Goal: Check status: Check status

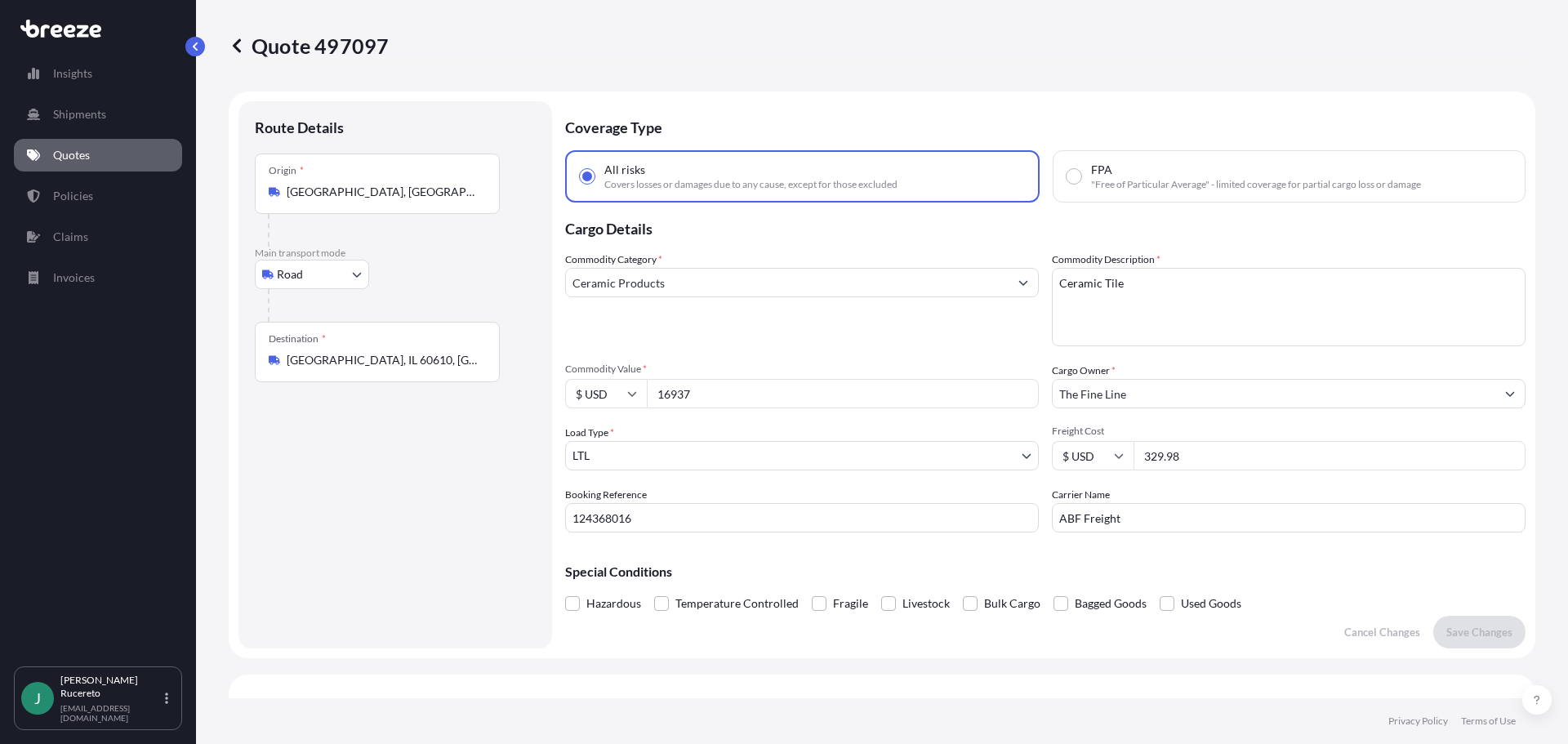
select select "Road"
select select "1"
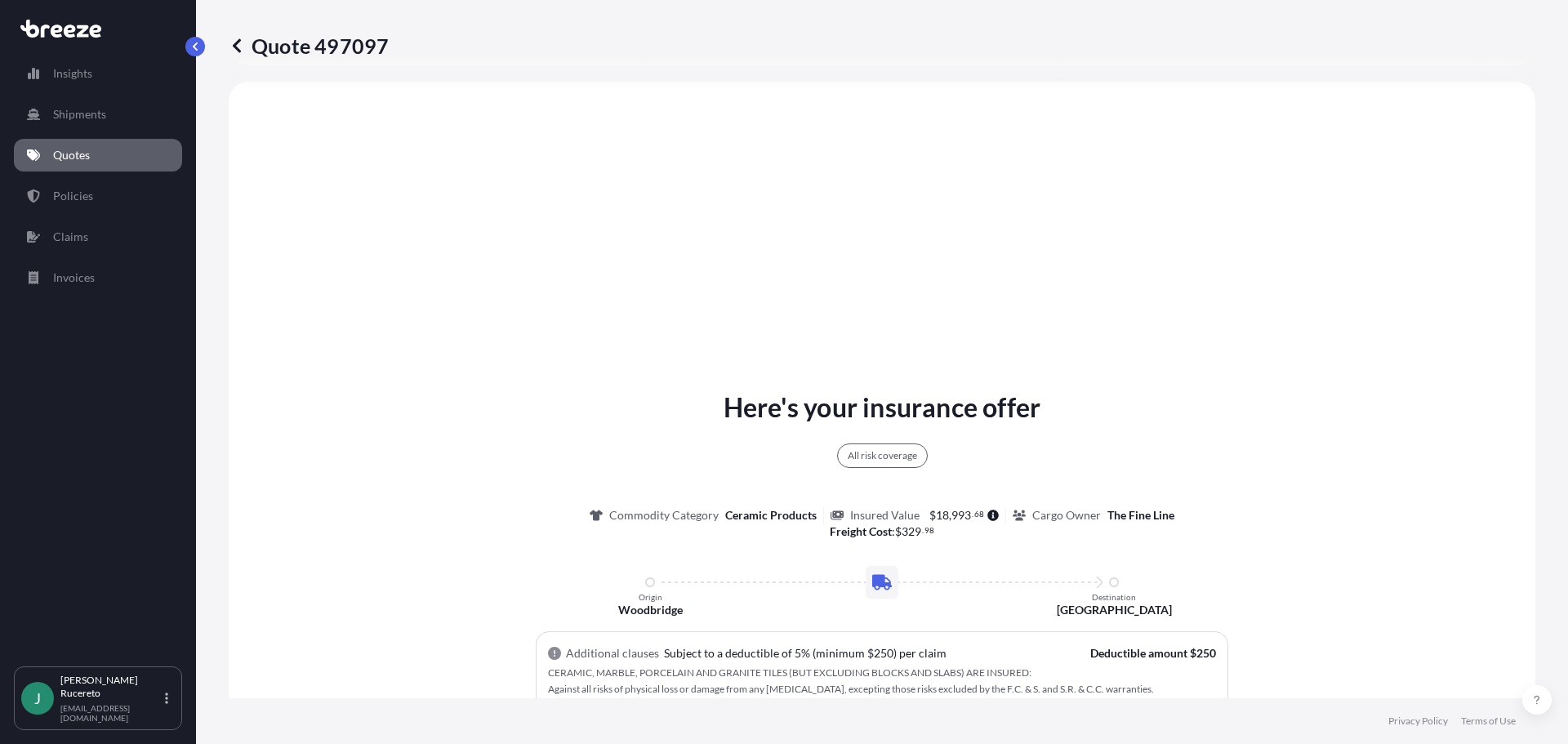
click at [79, 152] on p "Quotes" at bounding box center [71, 155] width 37 height 16
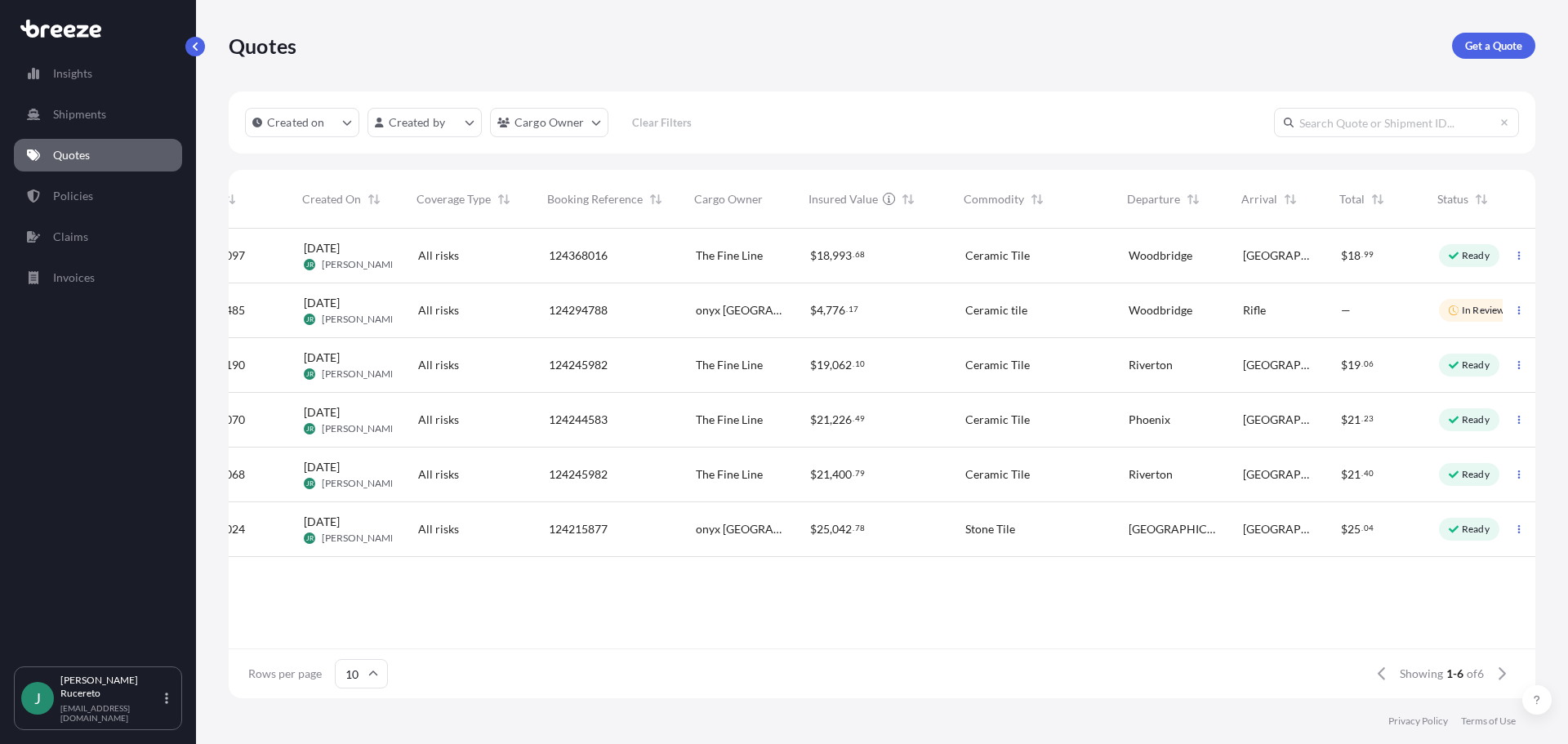
scroll to position [0, 73]
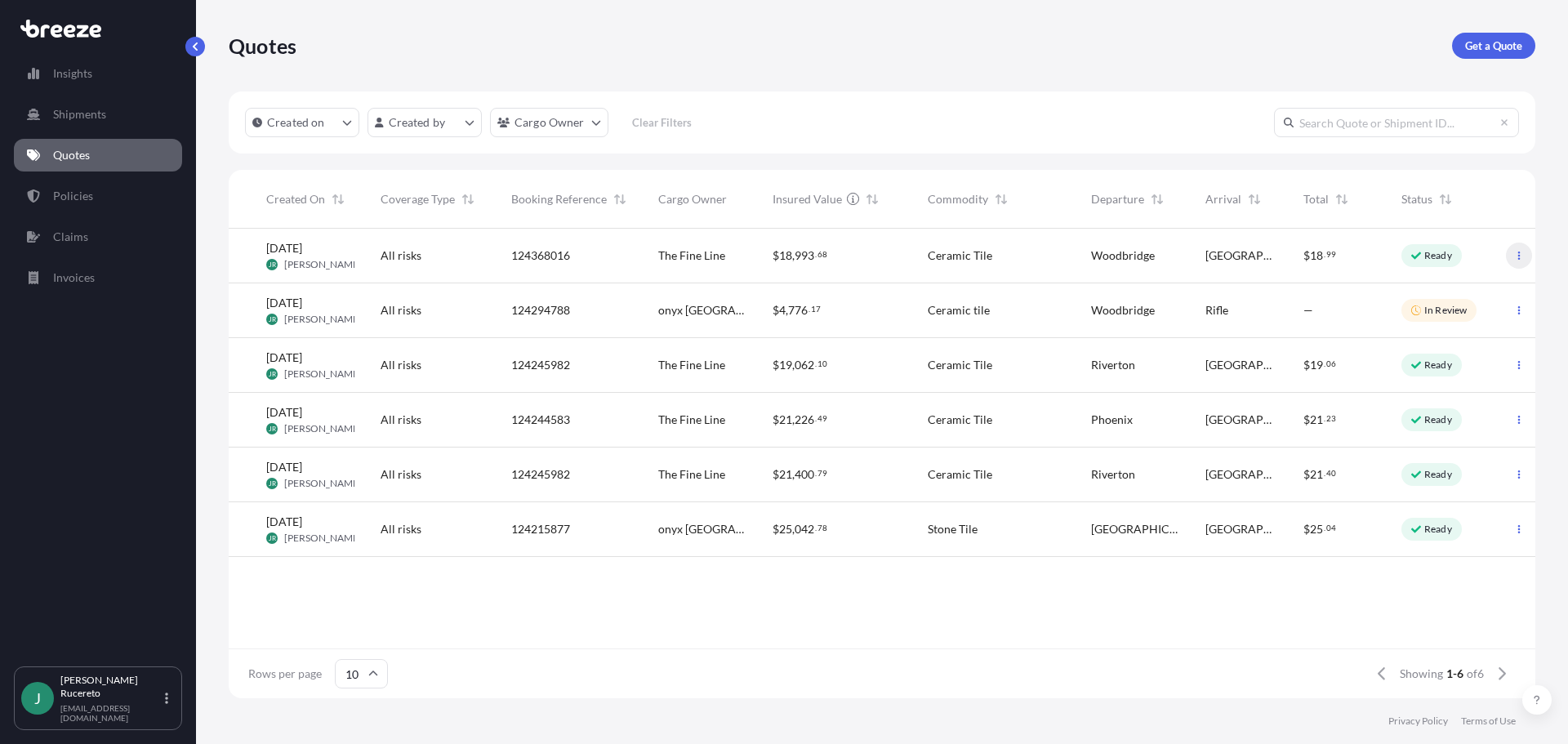
click at [1515, 256] on icon "button" at bounding box center [1519, 255] width 10 height 10
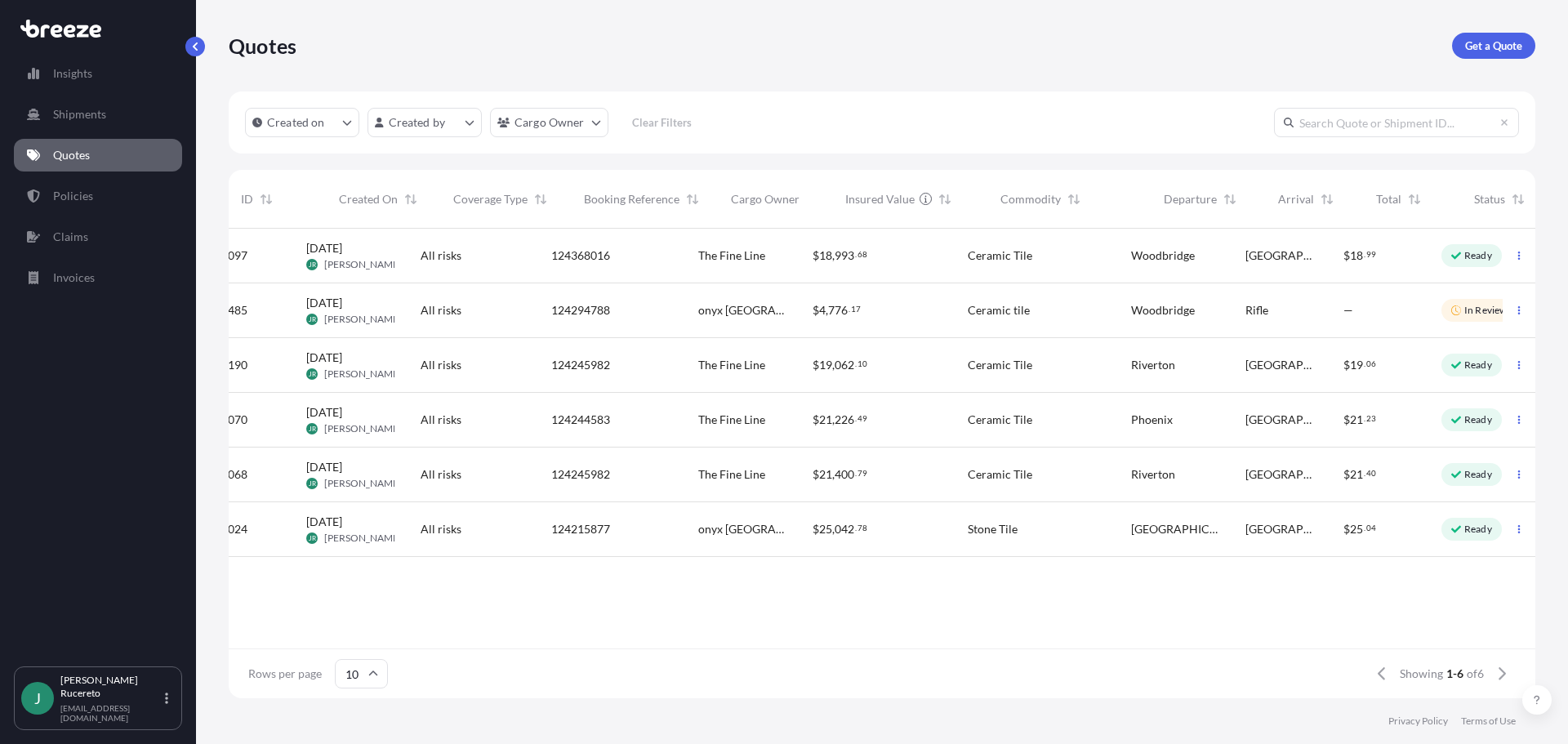
scroll to position [0, 0]
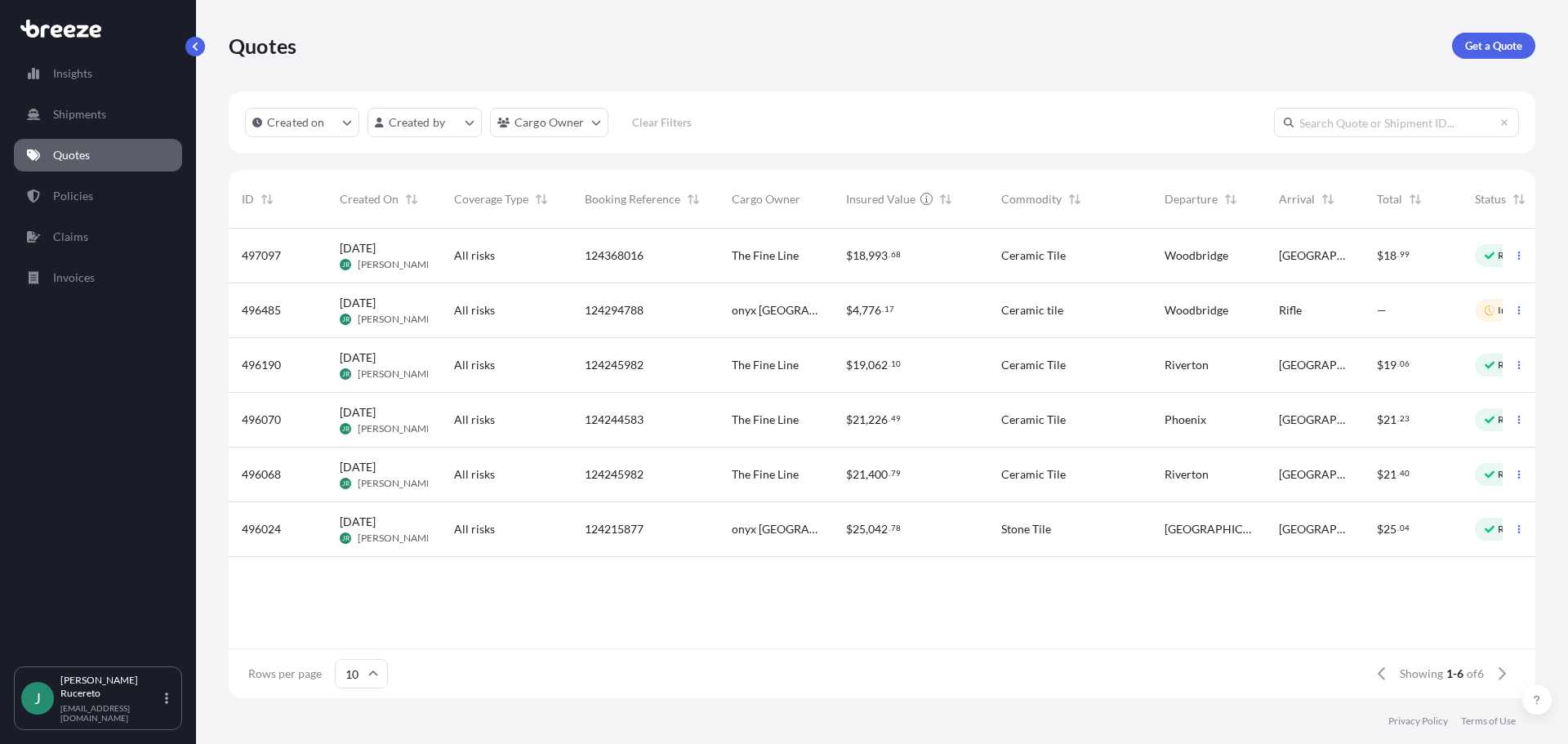
click at [370, 250] on span "[DATE]" at bounding box center [357, 247] width 36 height 16
select select "Road"
select select "1"
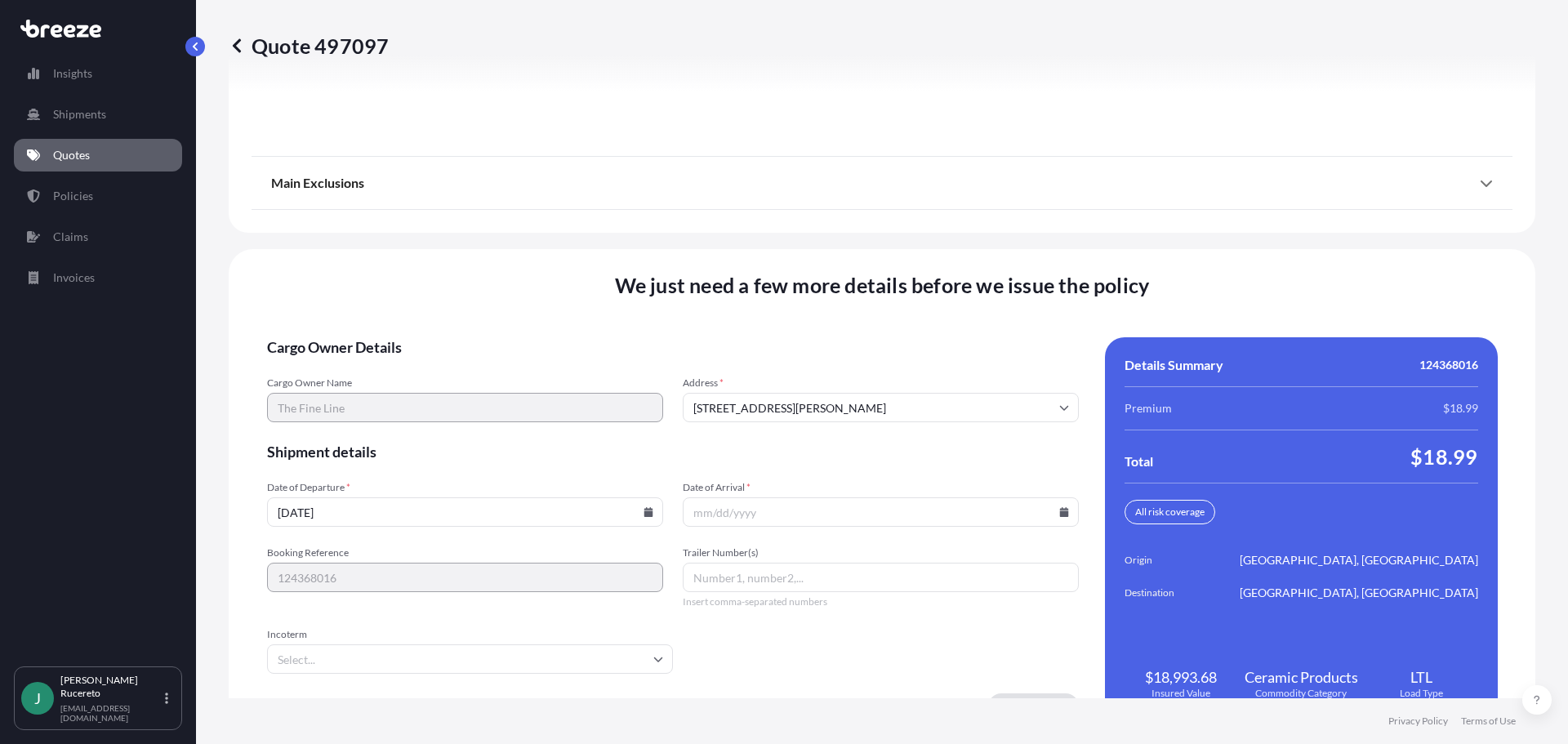
scroll to position [2305, 0]
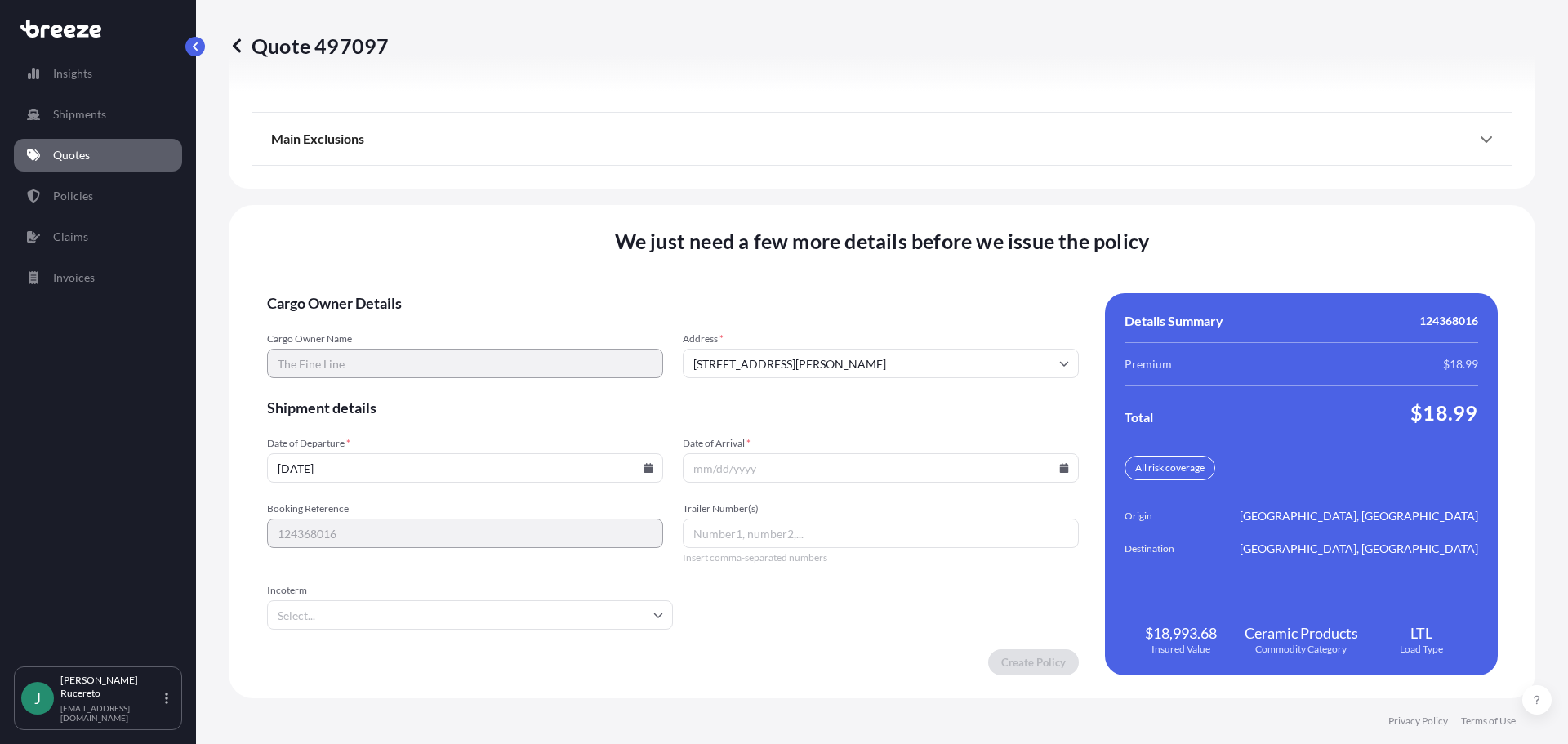
click at [694, 469] on input "Date of Arrival *" at bounding box center [880, 468] width 396 height 30
click at [702, 470] on input "Date of Arrival *" at bounding box center [880, 468] width 396 height 30
click at [1059, 469] on icon at bounding box center [1063, 468] width 9 height 10
click at [837, 346] on button "20" at bounding box center [835, 353] width 26 height 26
type input "[DATE]"
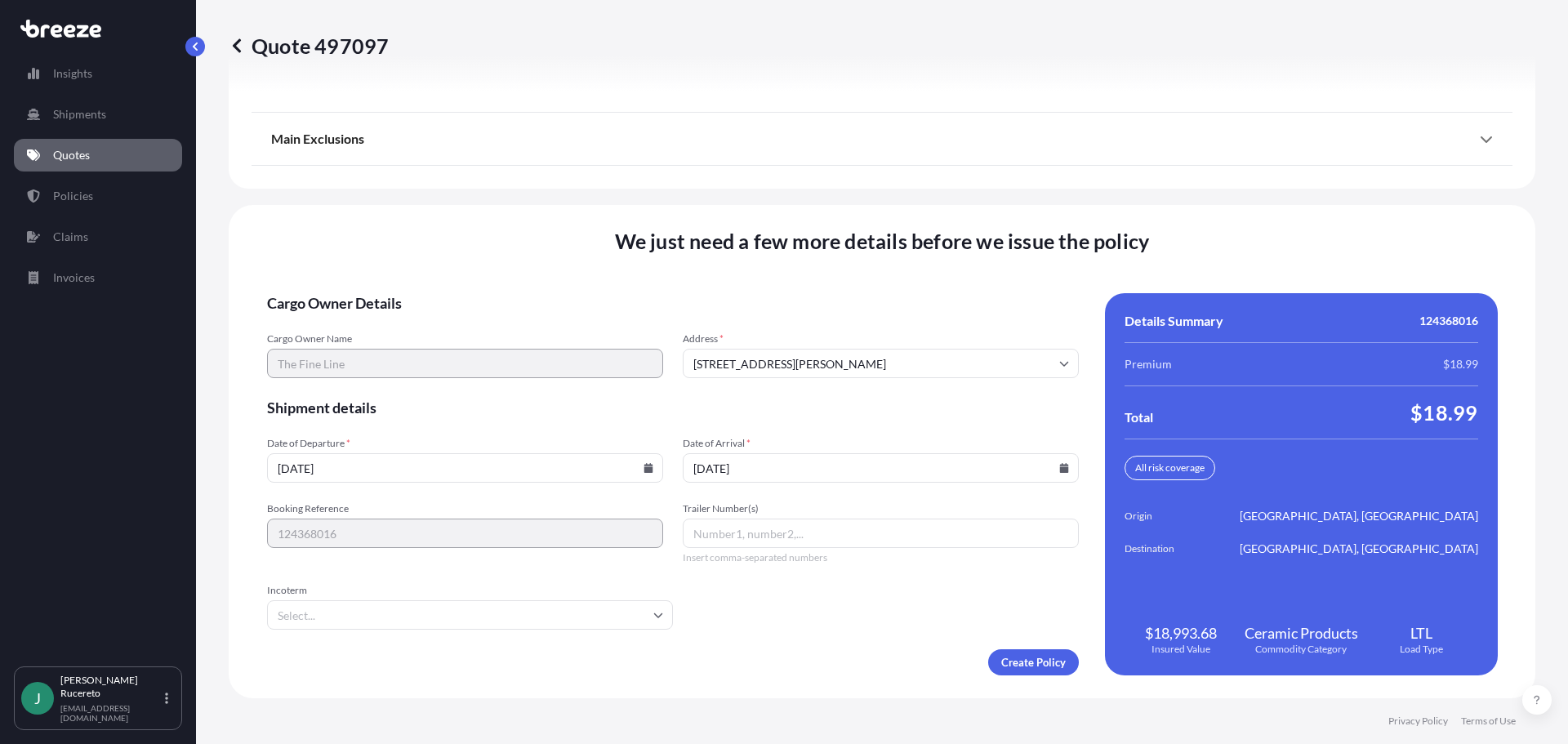
click at [574, 572] on form "Cargo Owner Details Cargo Owner Name The Fine Line Address * [STREET_ADDRESS][P…" at bounding box center [672, 484] width 811 height 382
click at [719, 540] on input "Trailer Number(s)" at bounding box center [880, 533] width 396 height 30
click at [643, 470] on icon at bounding box center [647, 468] width 9 height 10
click at [496, 323] on button "15" at bounding box center [500, 322] width 26 height 26
type input "[DATE]"
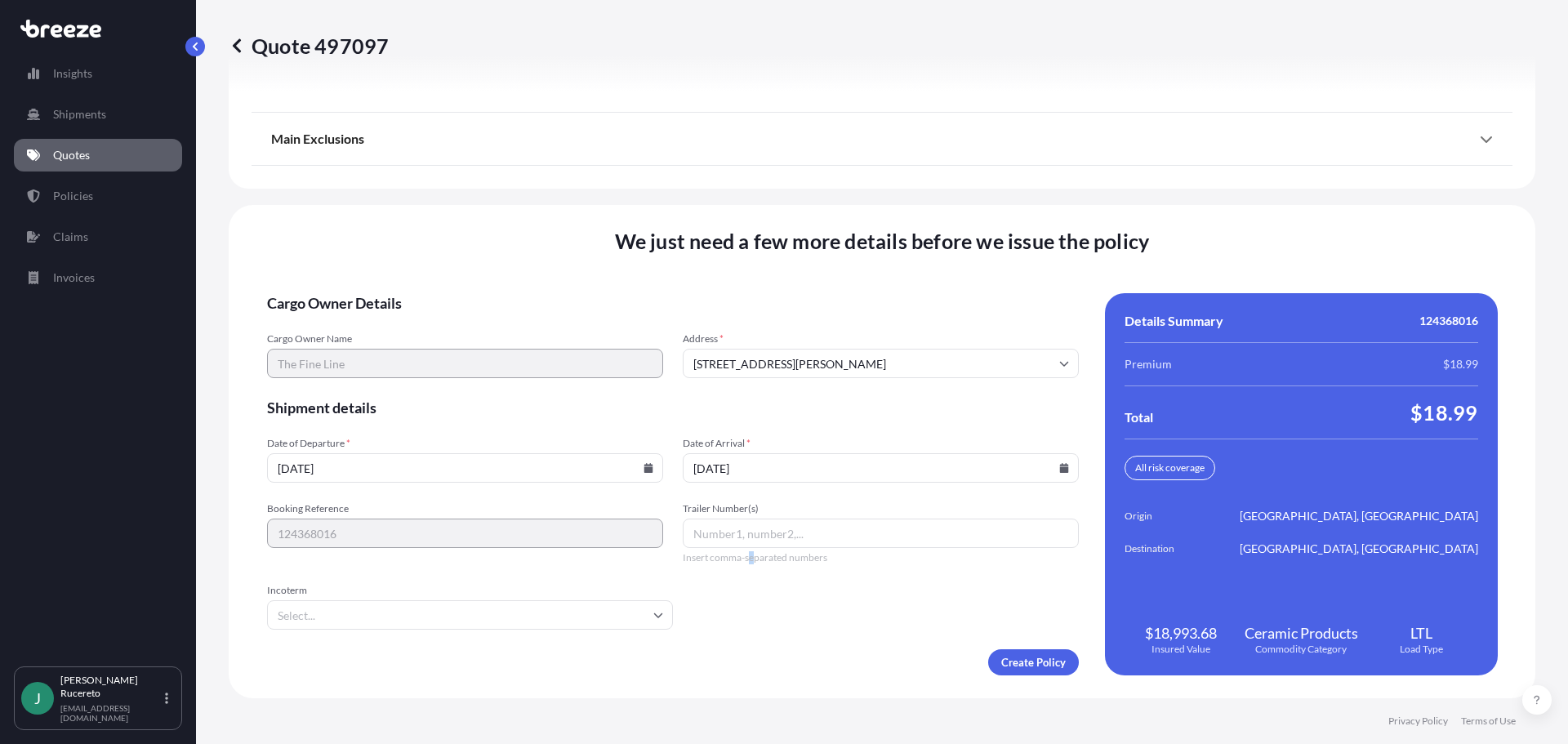
click at [758, 583] on form "Cargo Owner Details Cargo Owner Name The Fine Line Address * [STREET_ADDRESS][P…" at bounding box center [672, 484] width 811 height 382
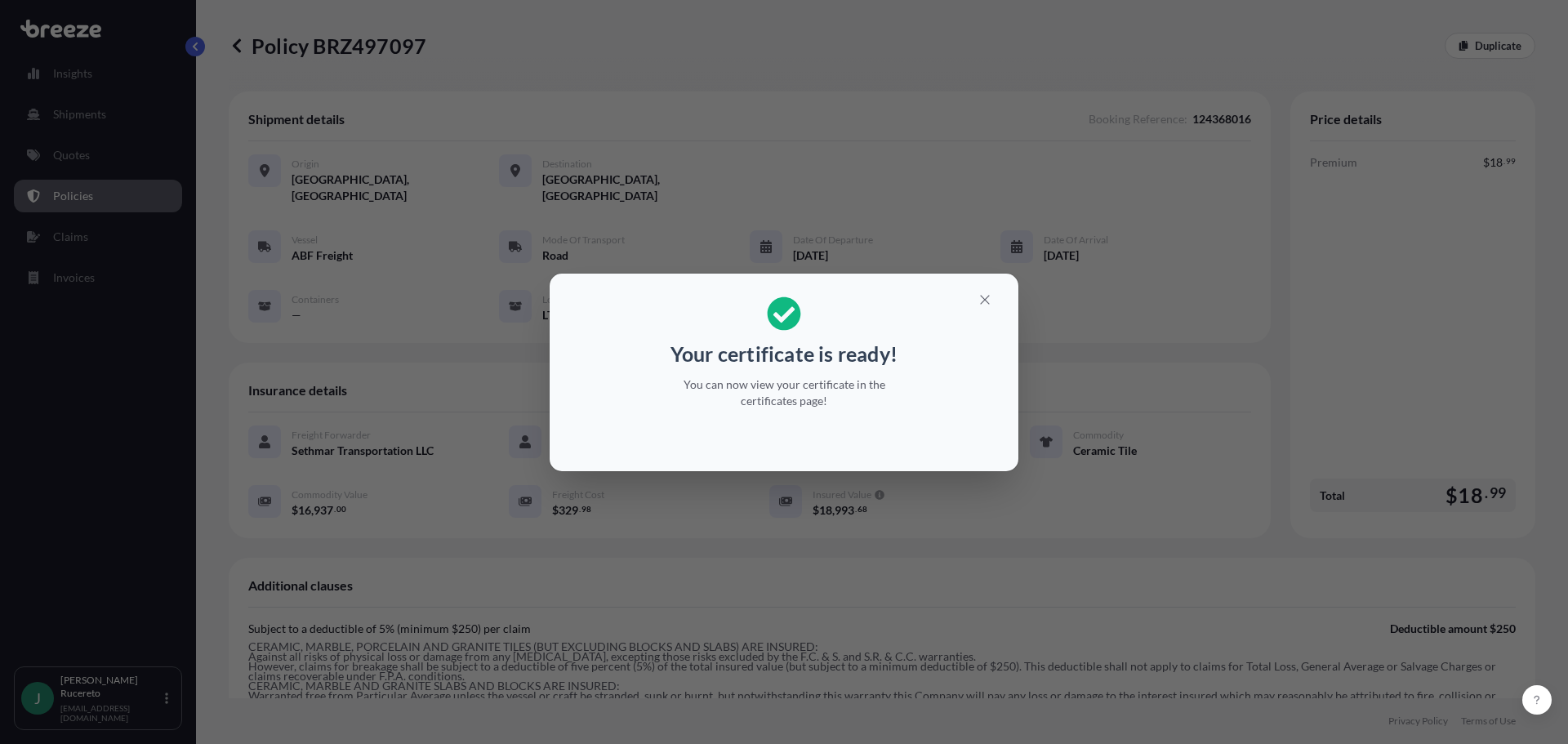
click at [347, 53] on div "Your certificate is ready! You can now view your certificate in the certificate…" at bounding box center [784, 372] width 1568 height 744
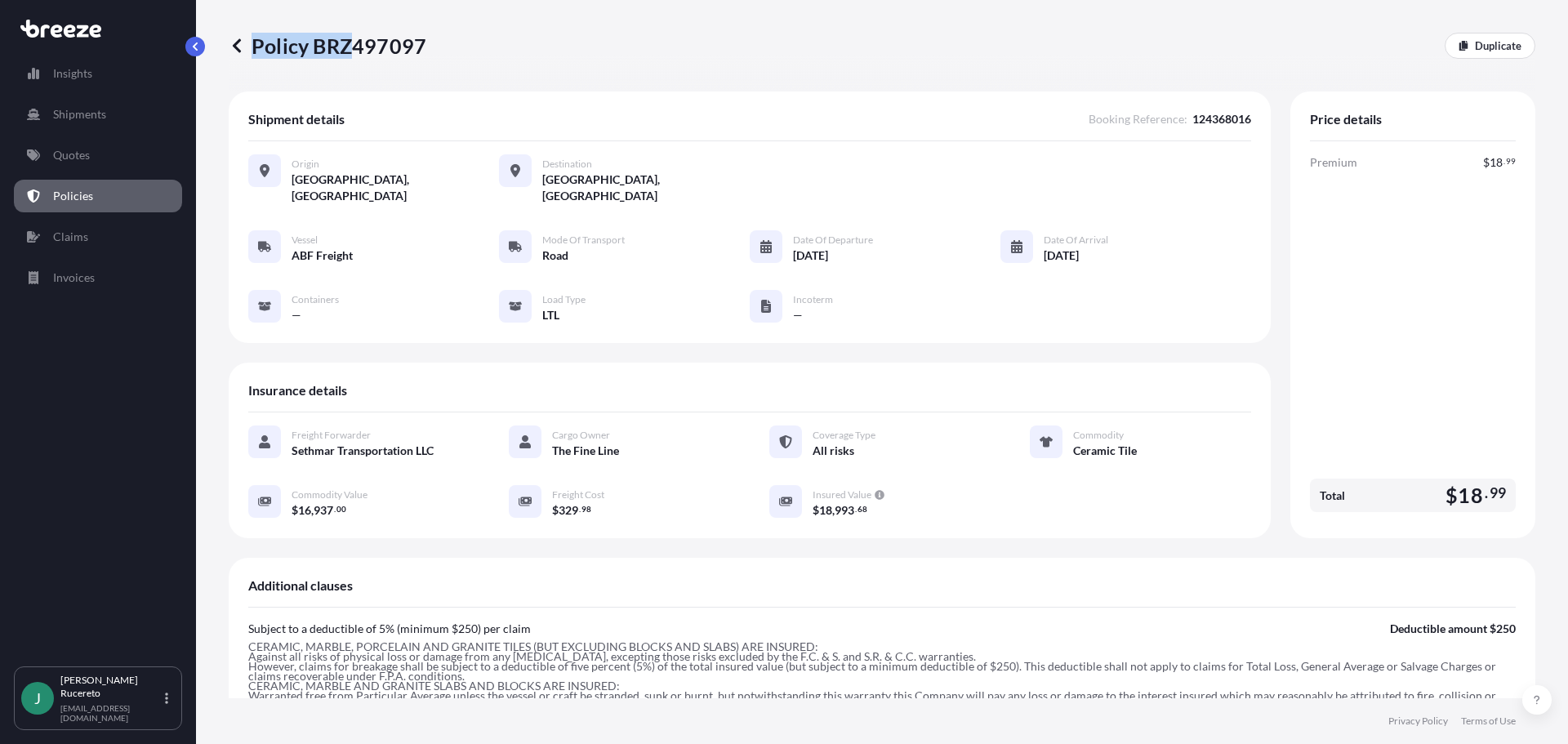
drag, startPoint x: 426, startPoint y: 46, endPoint x: 344, endPoint y: 57, distance: 82.7
click at [345, 56] on div "Policy BRZ497097 Duplicate" at bounding box center [882, 45] width 1306 height 26
drag, startPoint x: 330, startPoint y: 57, endPoint x: 312, endPoint y: 53, distance: 18.4
click at [328, 57] on p "Policy BRZ497097" at bounding box center [327, 45] width 197 height 26
